Goal: Find specific page/section: Find specific page/section

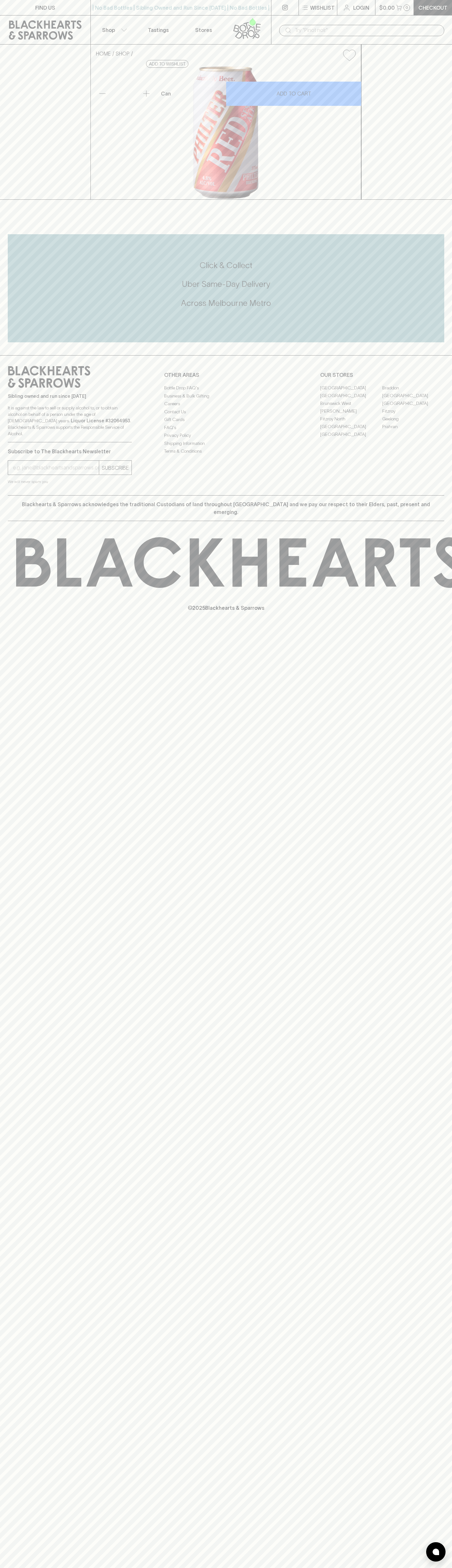
click at [82, 2] on link "FIND US" at bounding box center [45, 7] width 90 height 15
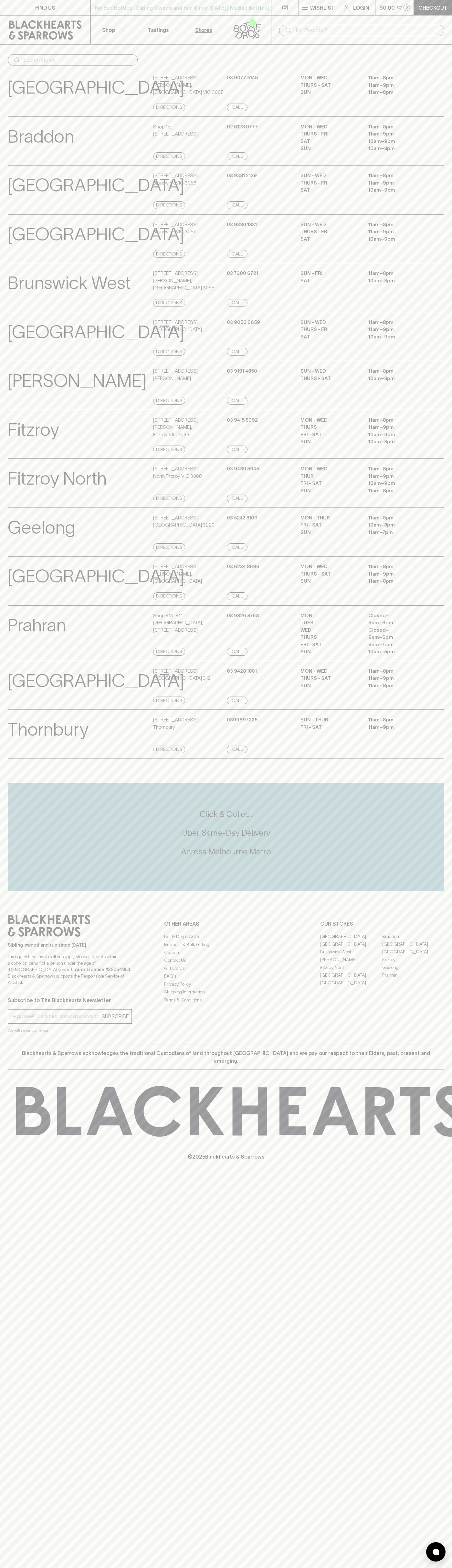
click at [446, 661] on div "Prahran View Store Details Shop [STREET_ADDRESS] Directions [PHONE_NUMBER] Call…" at bounding box center [226, 633] width 452 height 56
click at [376, 1567] on html "FIND US | No Bad Bottles | Sibling Owned and Run Since [DATE] | No Bad Bottles …" at bounding box center [226, 784] width 452 height 1568
click at [15, 1021] on input "email" at bounding box center [55, 1016] width 86 height 10
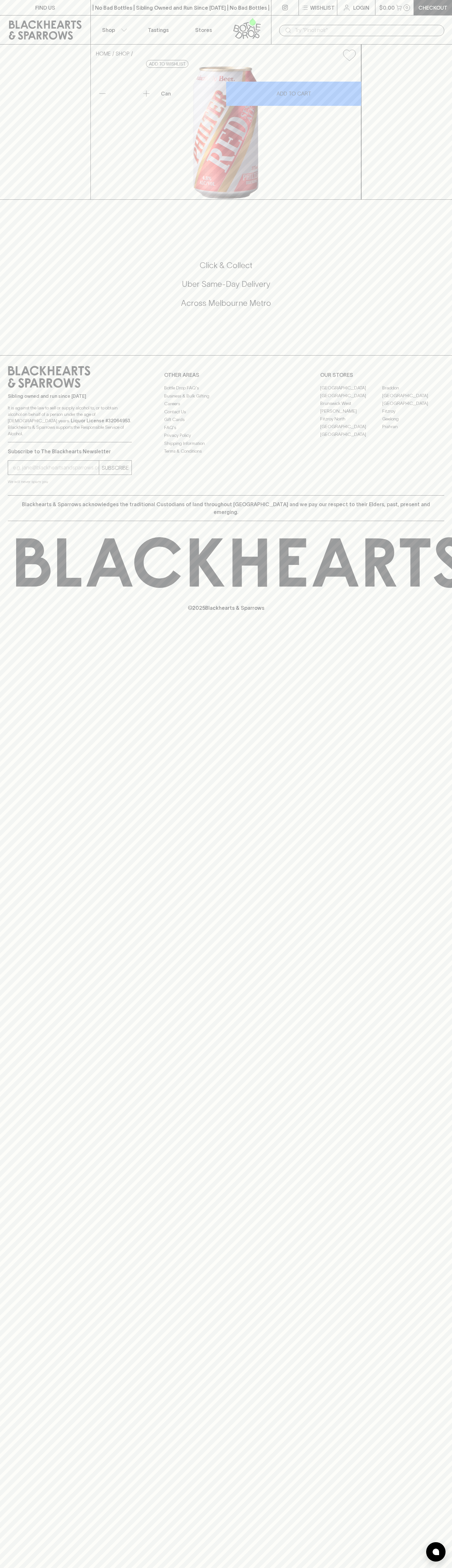
click at [351, 399] on link "[GEOGRAPHIC_DATA]" at bounding box center [351, 395] width 62 height 8
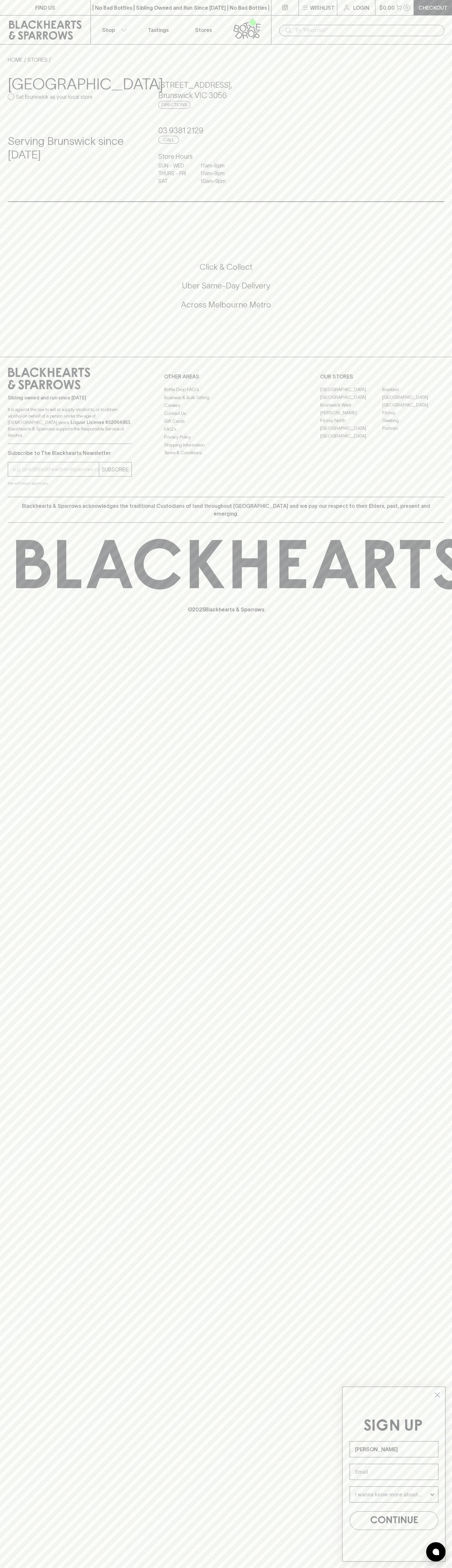
type input "[PERSON_NAME]"
